Goal: Information Seeking & Learning: Learn about a topic

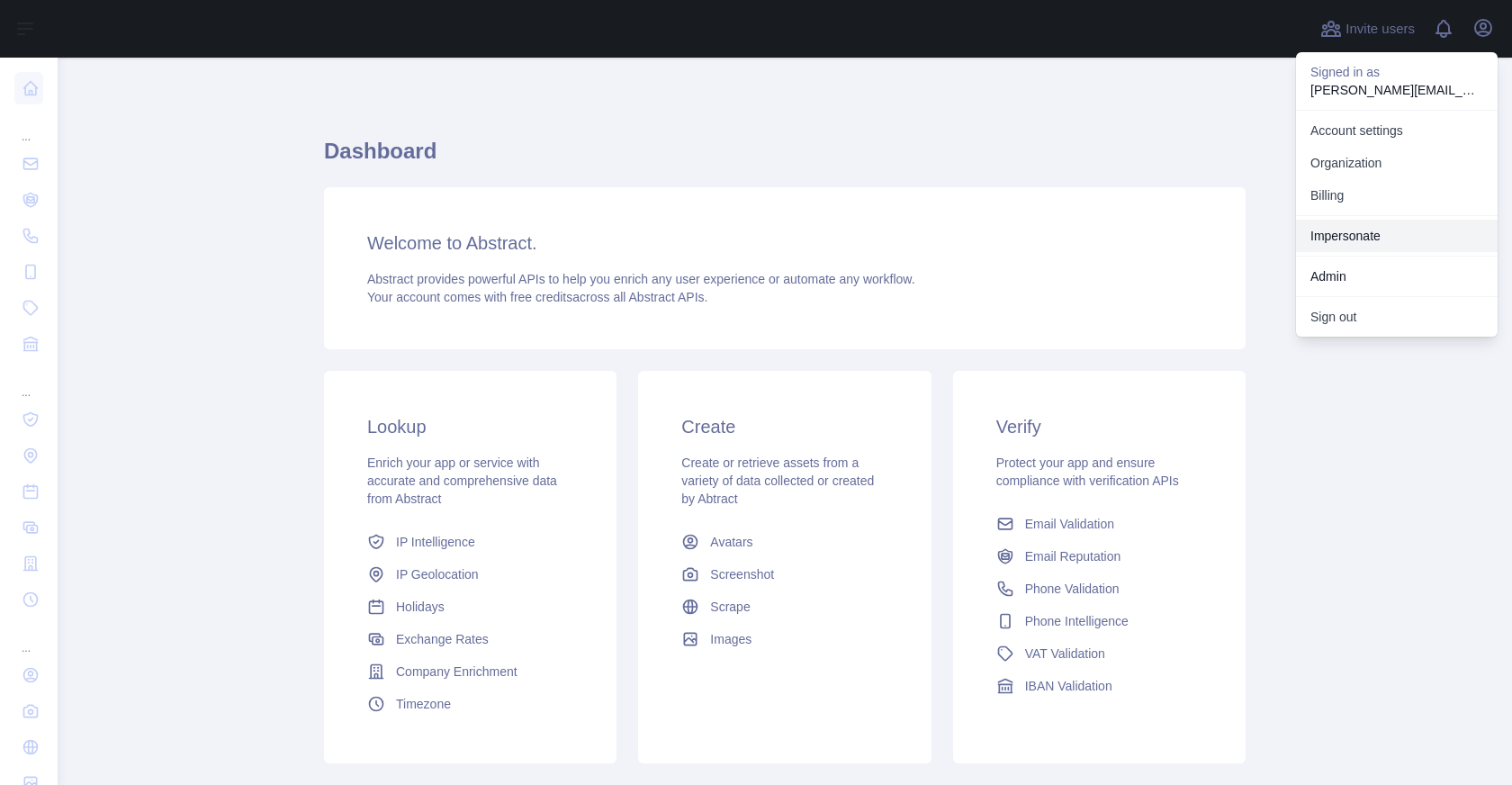
click at [1372, 238] on link "Impersonate" at bounding box center [1396, 235] width 201 height 32
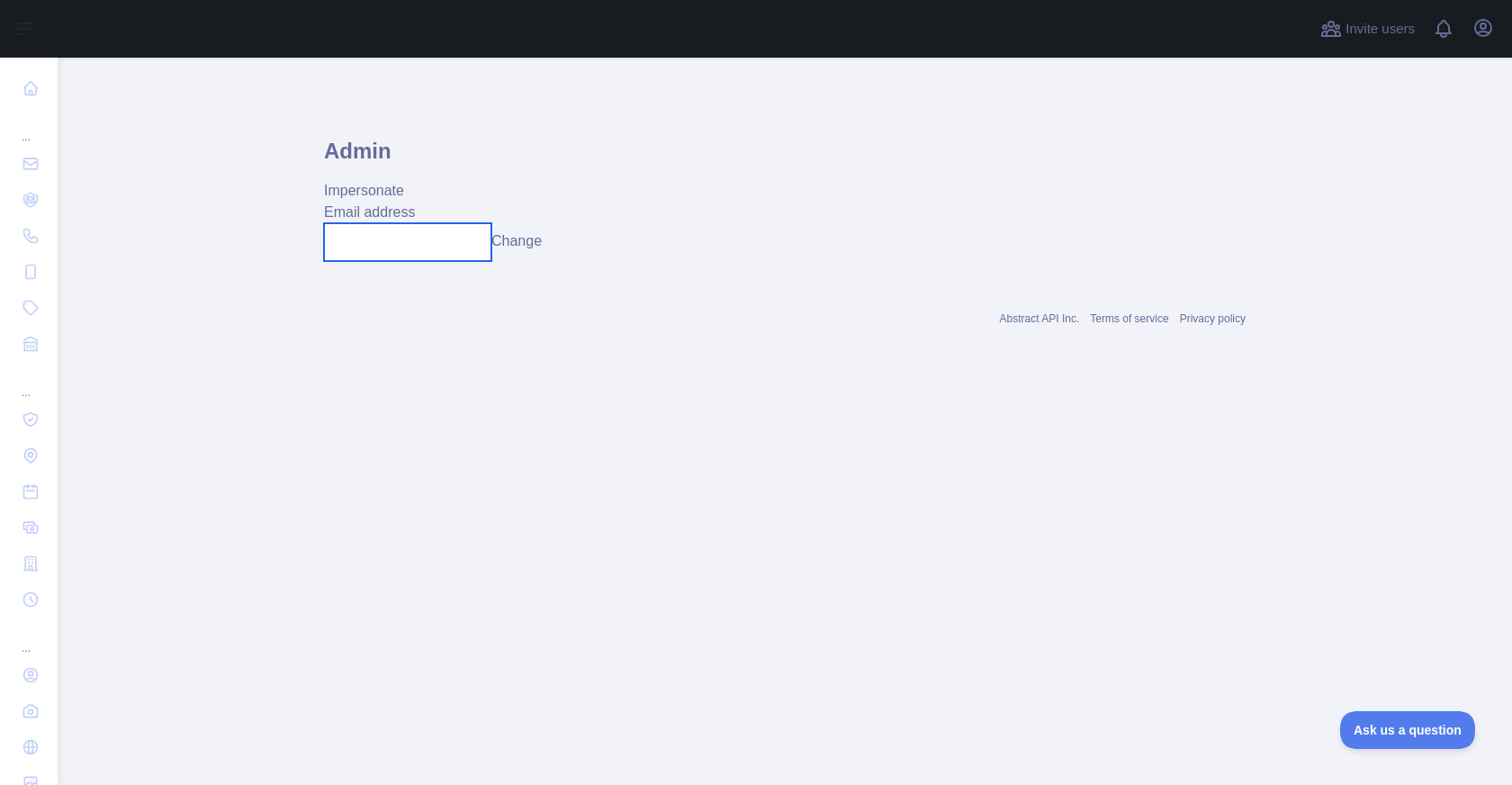
drag, startPoint x: 442, startPoint y: 235, endPoint x: 483, endPoint y: 236, distance: 41.0
click at [442, 235] on input "text" at bounding box center [407, 242] width 167 height 38
paste input "**********"
type input "**********"
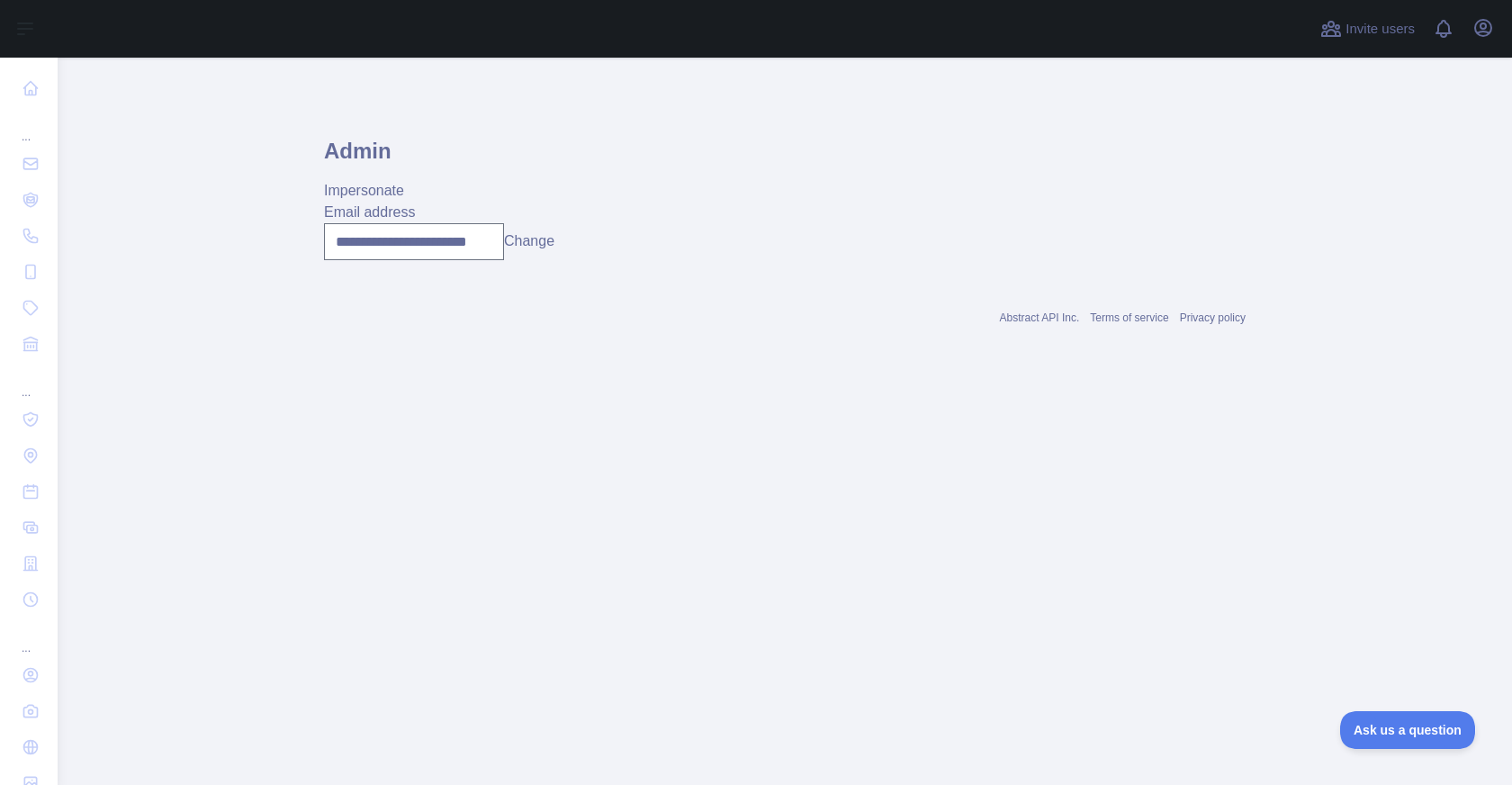
scroll to position [0, 0]
click at [525, 238] on button "Change" at bounding box center [528, 241] width 50 height 22
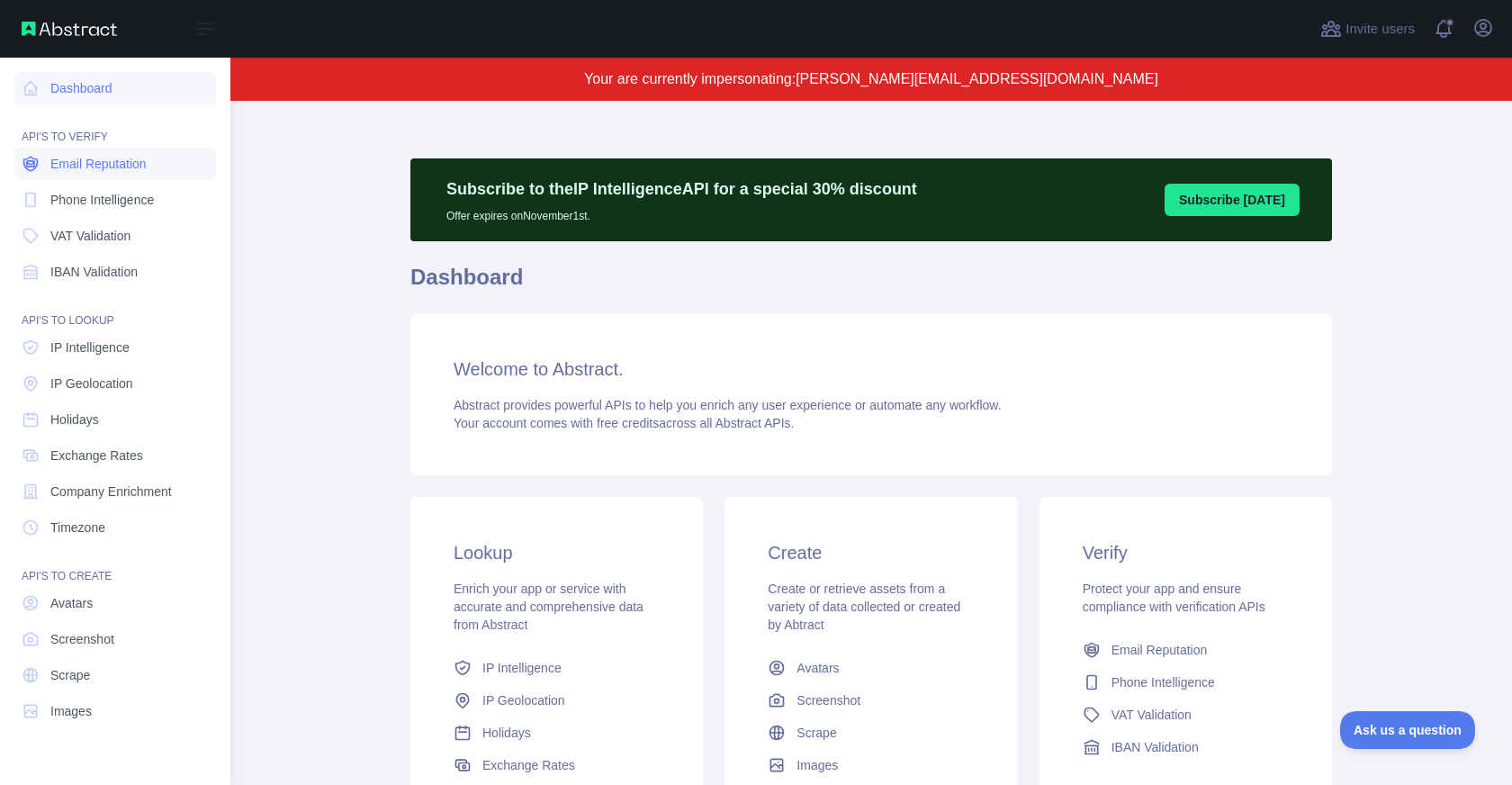
click at [76, 170] on span "Email Reputation" at bounding box center [98, 163] width 96 height 18
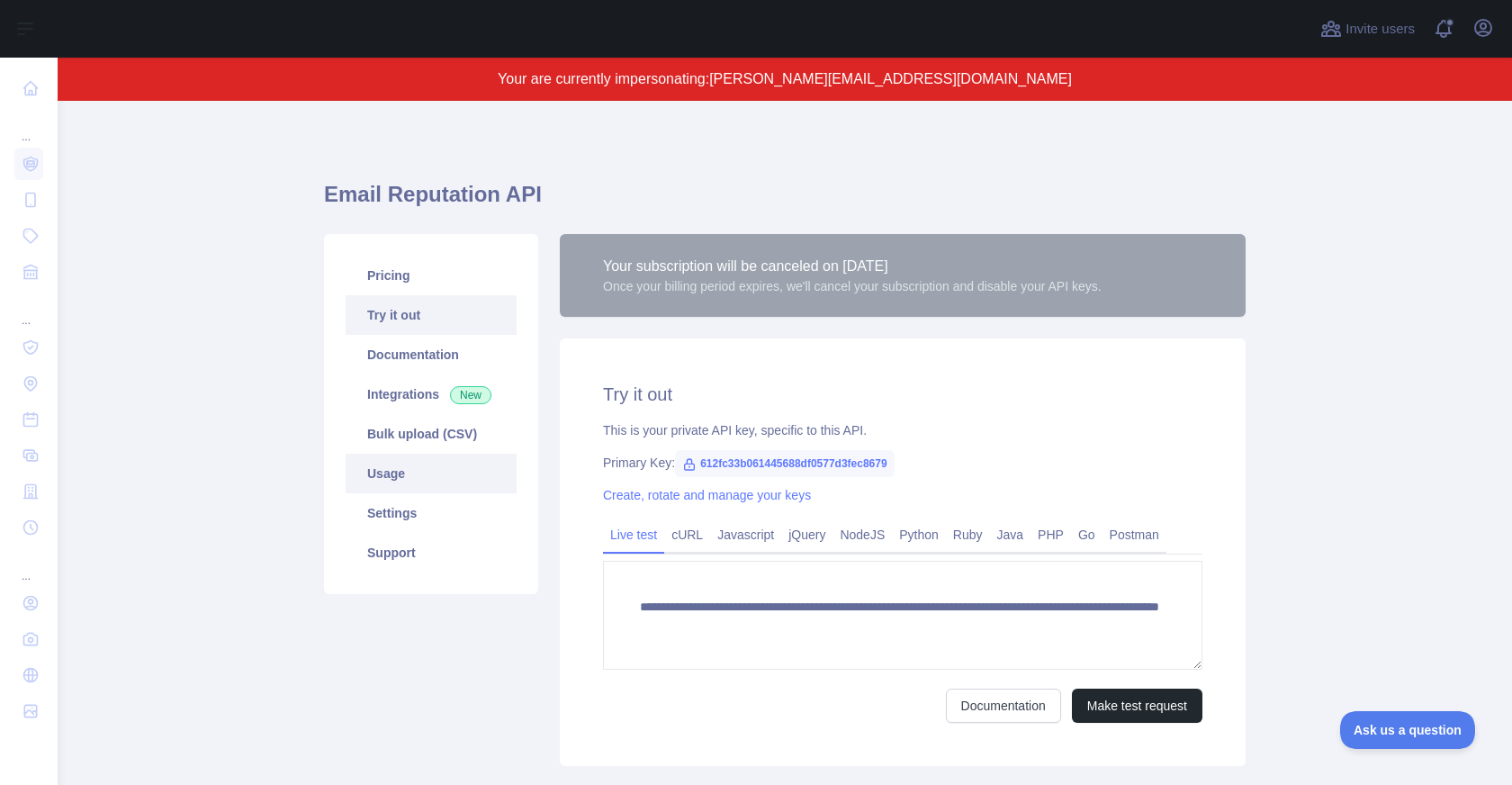
click at [448, 454] on link "Usage" at bounding box center [431, 473] width 171 height 40
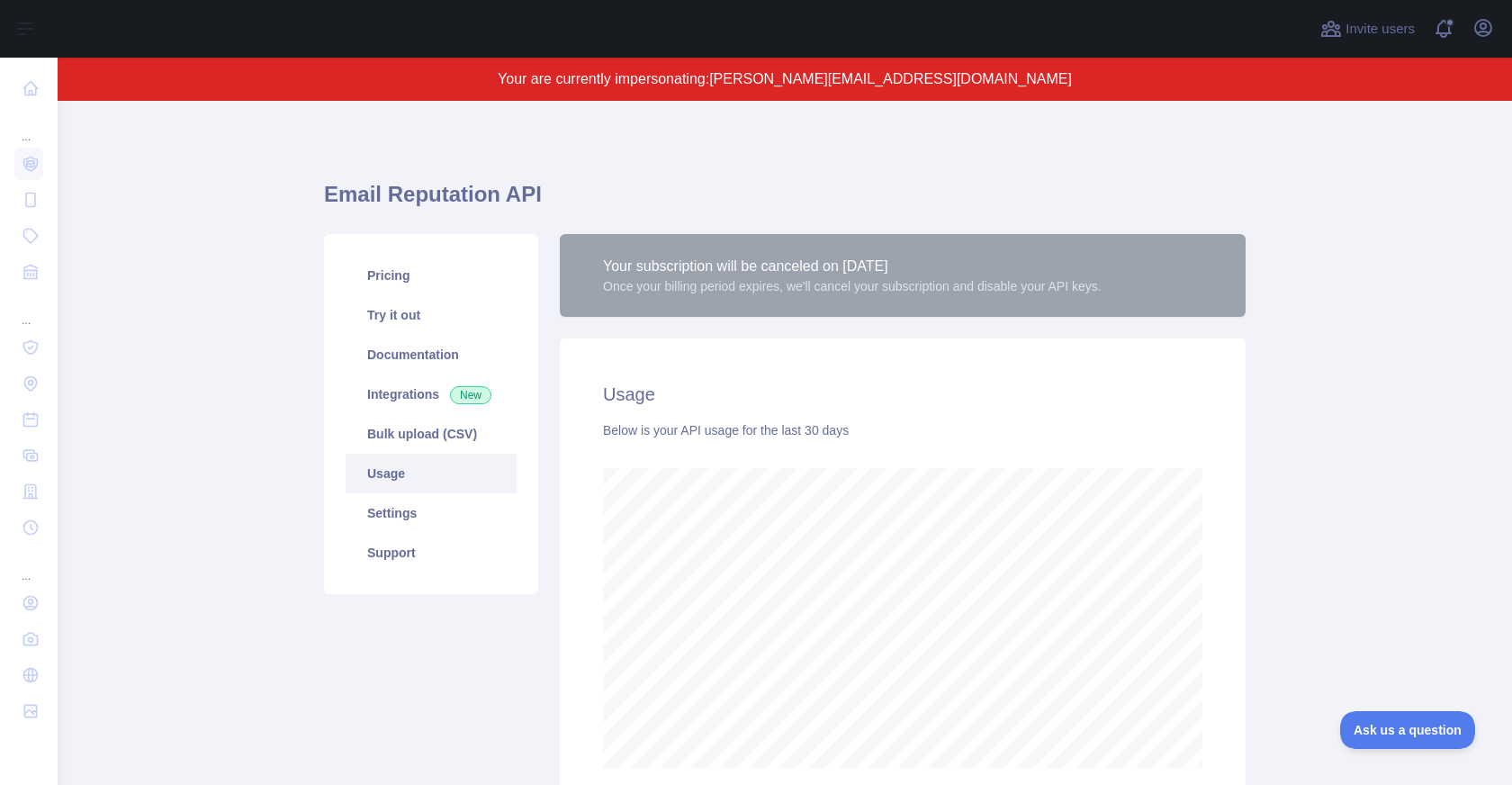
scroll to position [684, 1454]
click at [408, 288] on link "Pricing" at bounding box center [431, 275] width 171 height 40
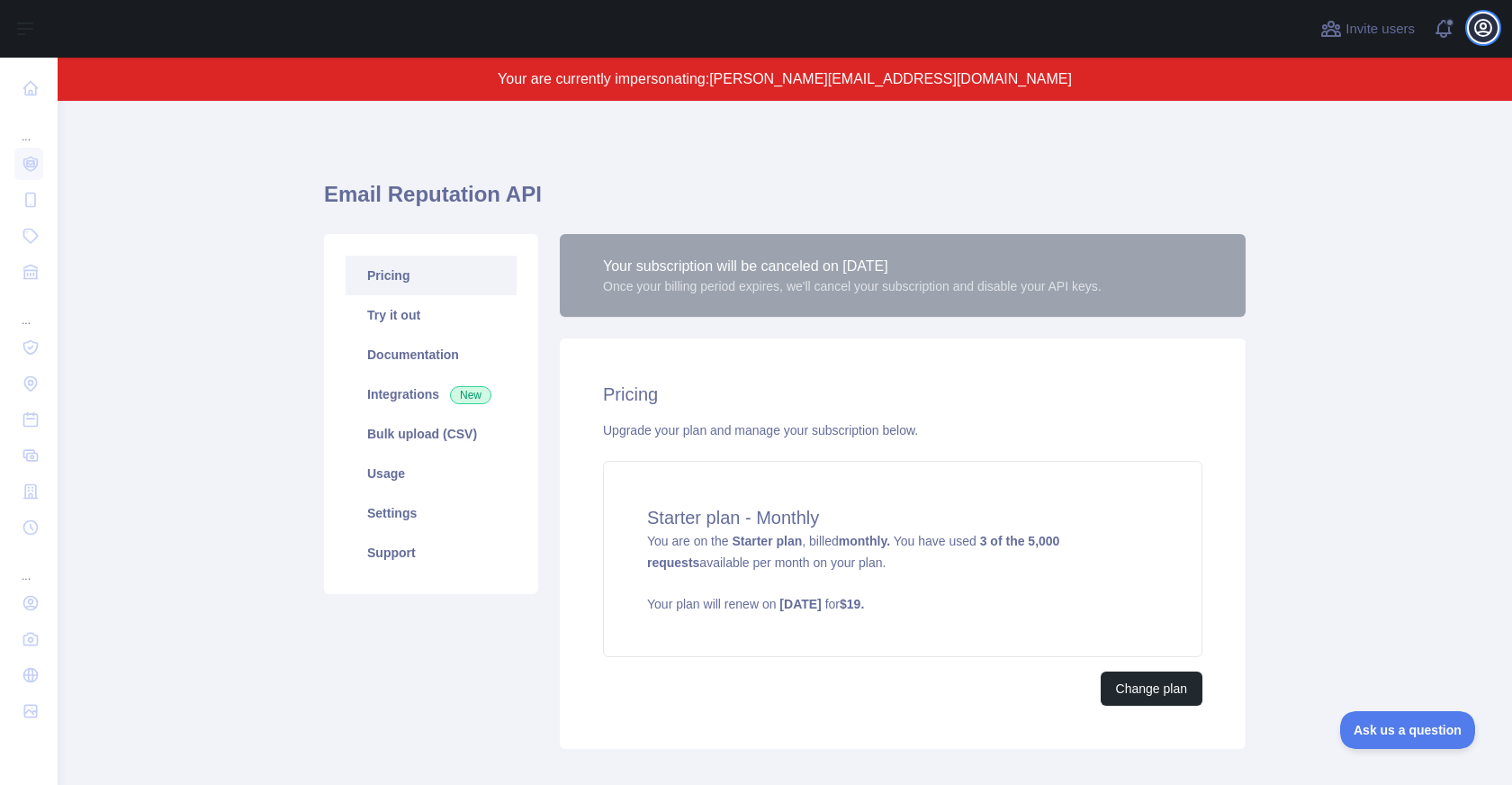
click at [1489, 29] on icon "button" at bounding box center [1483, 27] width 16 height 16
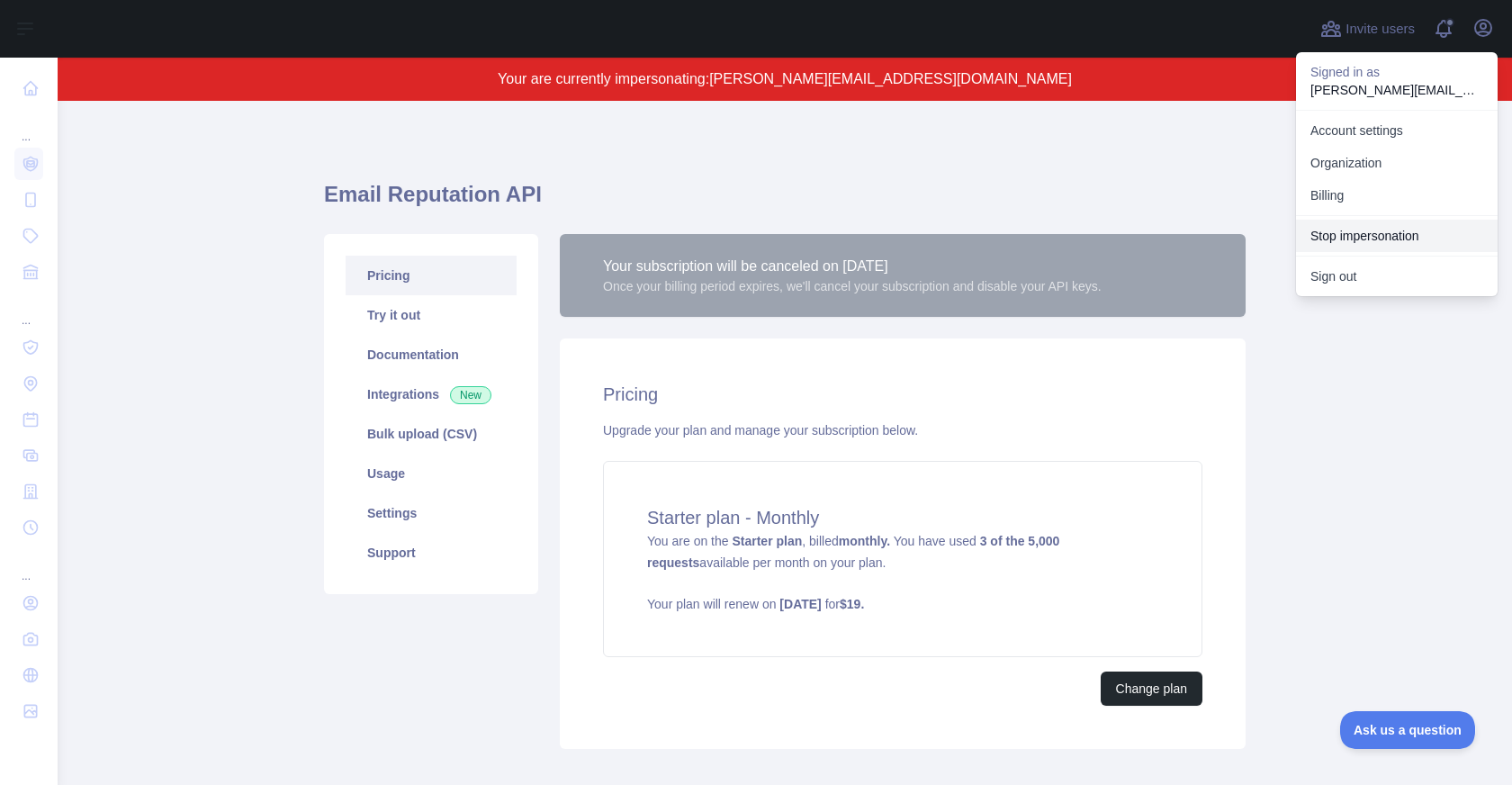
click at [1372, 234] on button "Stop impersonation" at bounding box center [1396, 235] width 201 height 32
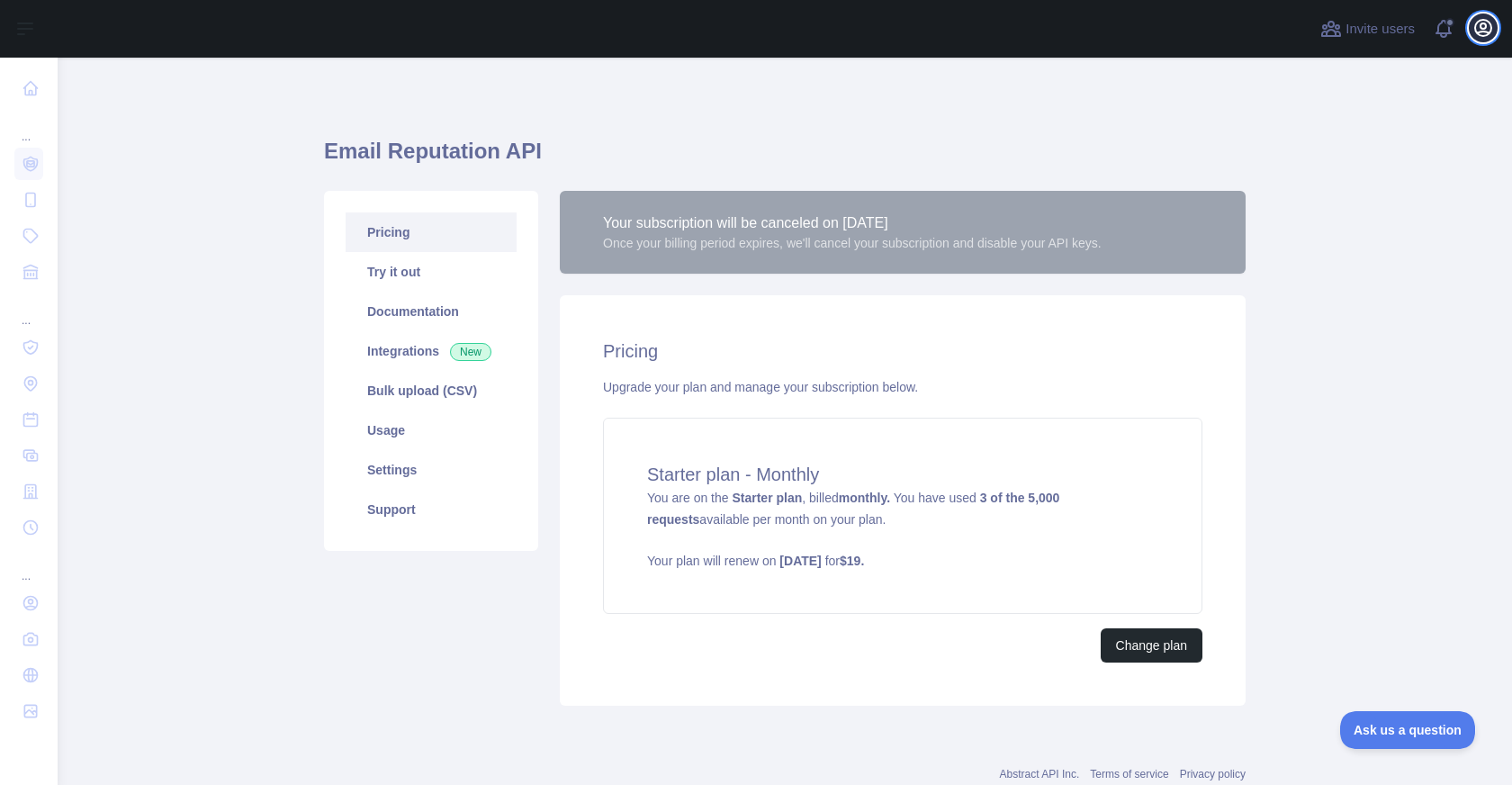
click at [1479, 24] on icon "button" at bounding box center [1483, 27] width 22 height 22
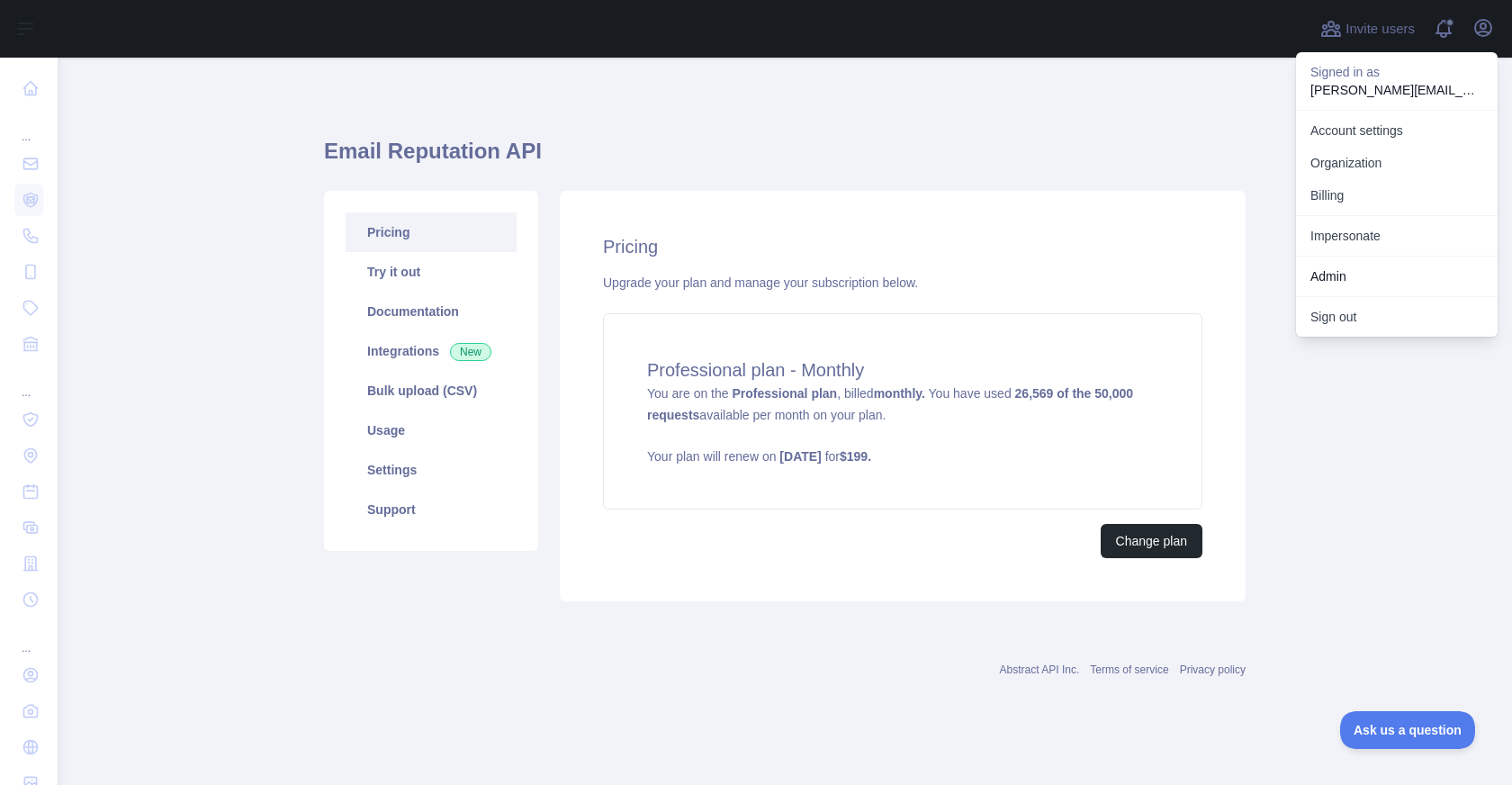
click at [1092, 121] on div "Email Reputation API Pricing Try it out Documentation Integrations New Bulk upl…" at bounding box center [784, 364] width 921 height 525
